Goal: Task Accomplishment & Management: Use online tool/utility

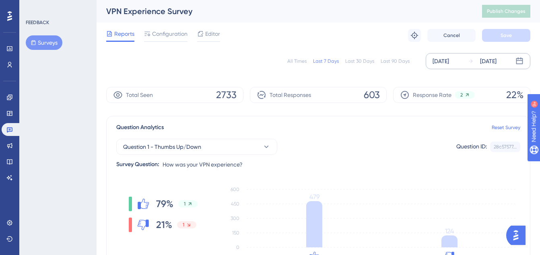
click at [483, 62] on div "[DATE]" at bounding box center [488, 61] width 16 height 10
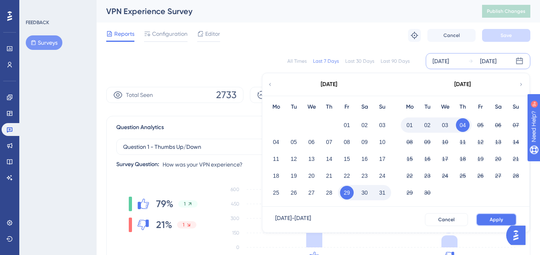
click at [494, 220] on span "Apply" at bounding box center [496, 219] width 13 height 6
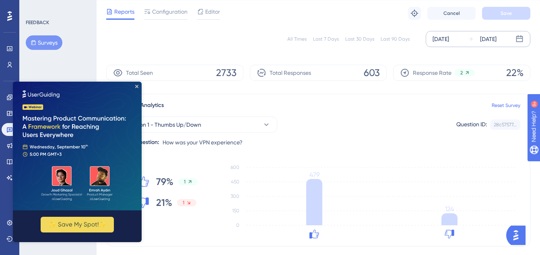
scroll to position [23, 0]
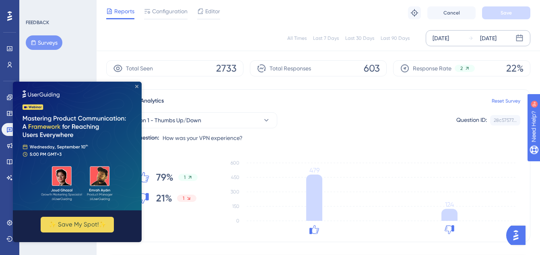
click at [138, 86] on icon "Close Preview" at bounding box center [136, 86] width 3 height 3
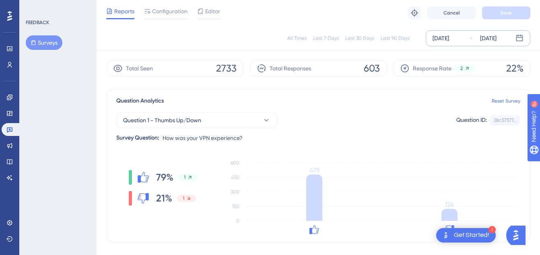
click at [495, 34] on div "[DATE]" at bounding box center [488, 38] width 16 height 10
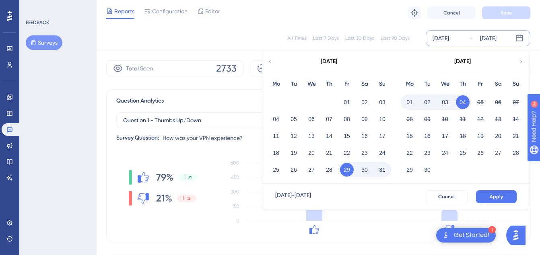
drag, startPoint x: 404, startPoint y: 97, endPoint x: 411, endPoint y: 103, distance: 9.7
click at [405, 97] on div "01" at bounding box center [410, 102] width 18 height 15
click at [410, 103] on button "01" at bounding box center [410, 102] width 14 height 14
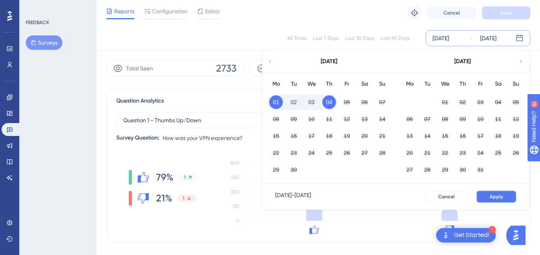
click at [485, 194] on button "Apply" at bounding box center [496, 196] width 41 height 13
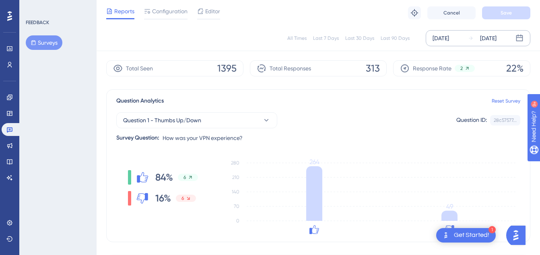
click at [463, 37] on div "[DATE] [DATE]" at bounding box center [478, 38] width 105 height 16
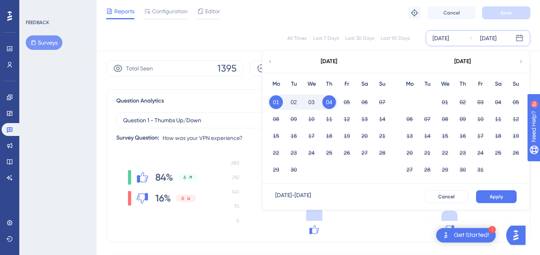
click at [270, 61] on icon at bounding box center [270, 61] width 6 height 7
click at [407, 170] on button "25" at bounding box center [410, 170] width 14 height 14
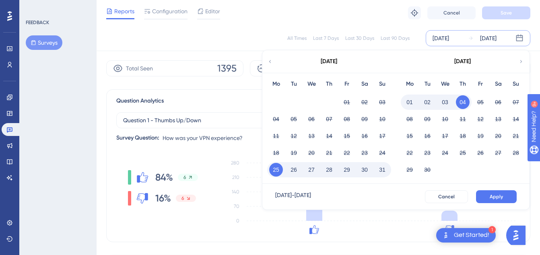
click at [331, 171] on button "28" at bounding box center [329, 170] width 14 height 14
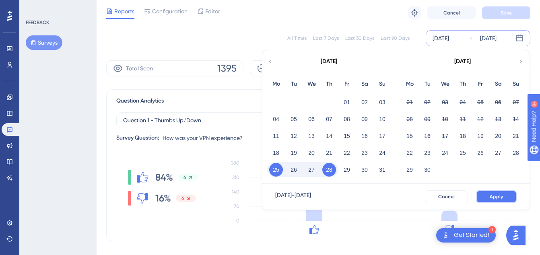
click at [503, 197] on button "Apply" at bounding box center [496, 196] width 41 height 13
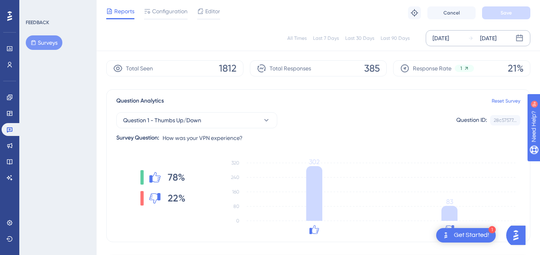
click at [473, 36] on div "[DATE]" at bounding box center [482, 38] width 29 height 10
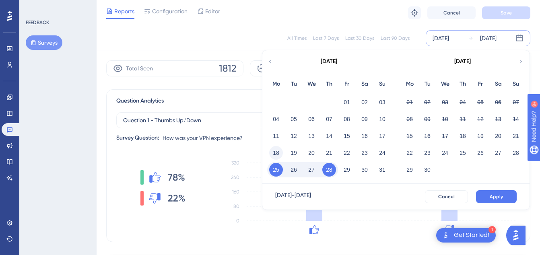
click at [273, 154] on button "18" at bounding box center [276, 153] width 14 height 14
click at [328, 154] on button "21" at bounding box center [329, 153] width 14 height 14
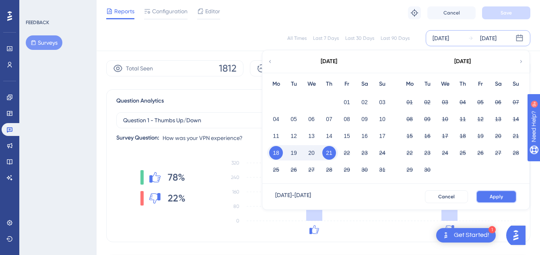
click at [487, 197] on button "Apply" at bounding box center [496, 196] width 41 height 13
